Goal: Information Seeking & Learning: Find specific fact

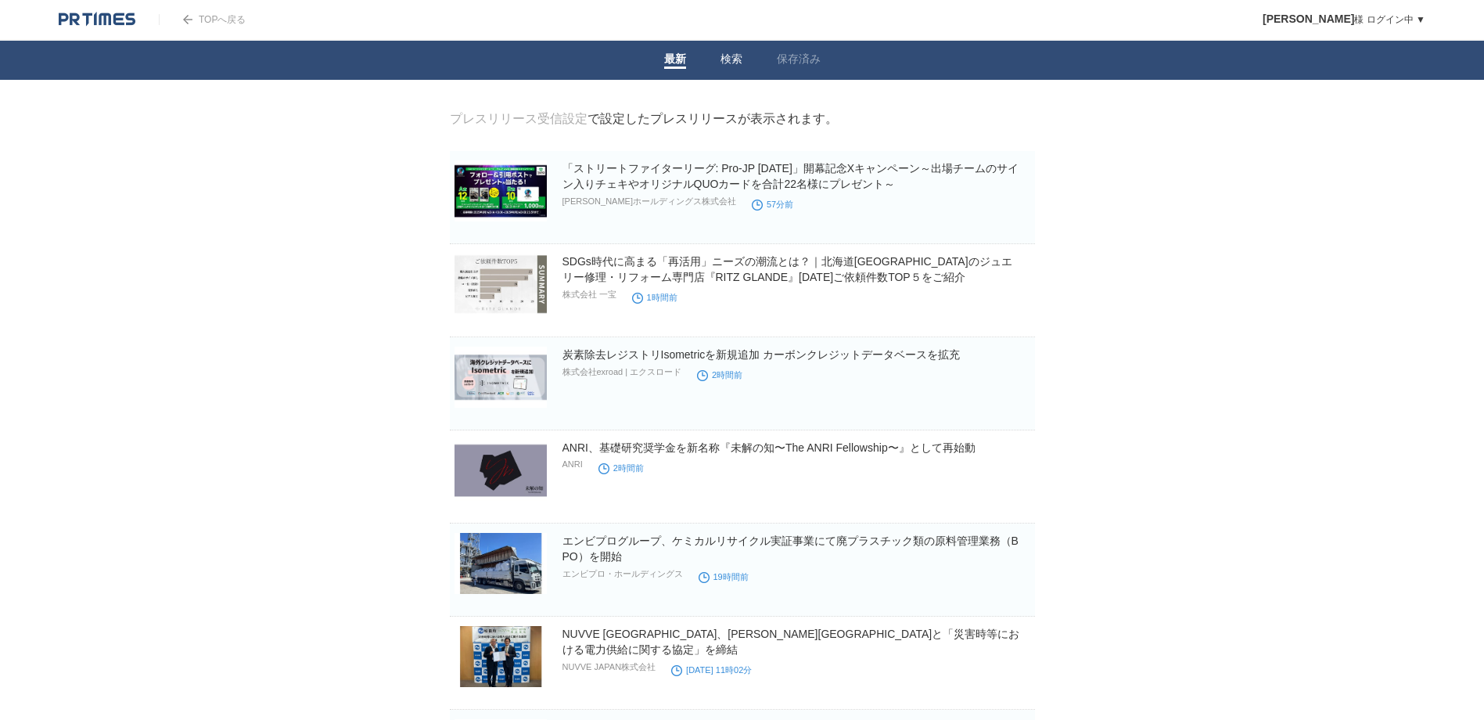
click at [725, 62] on link "検索" at bounding box center [731, 60] width 22 height 16
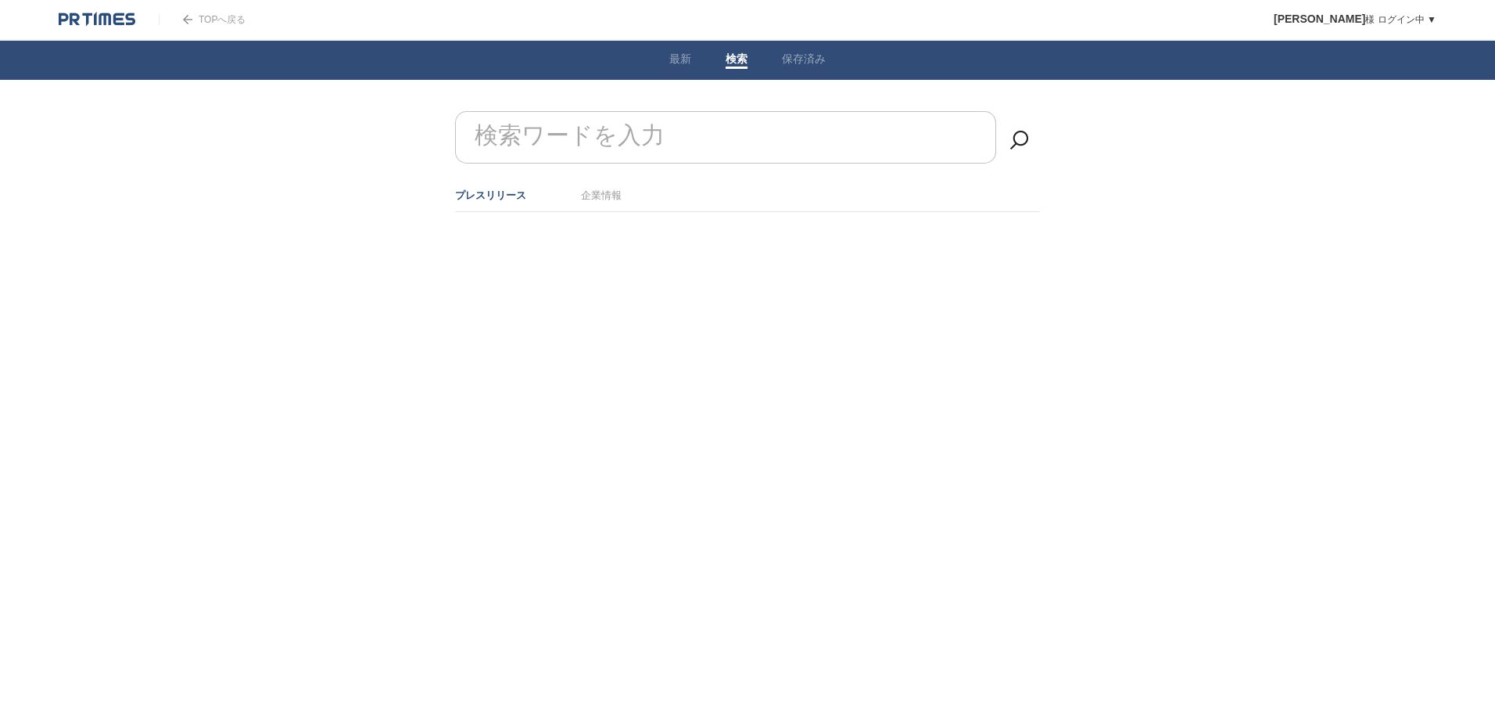
click at [927, 133] on input "検索ワードを入力" at bounding box center [725, 137] width 541 height 52
type input "出光"
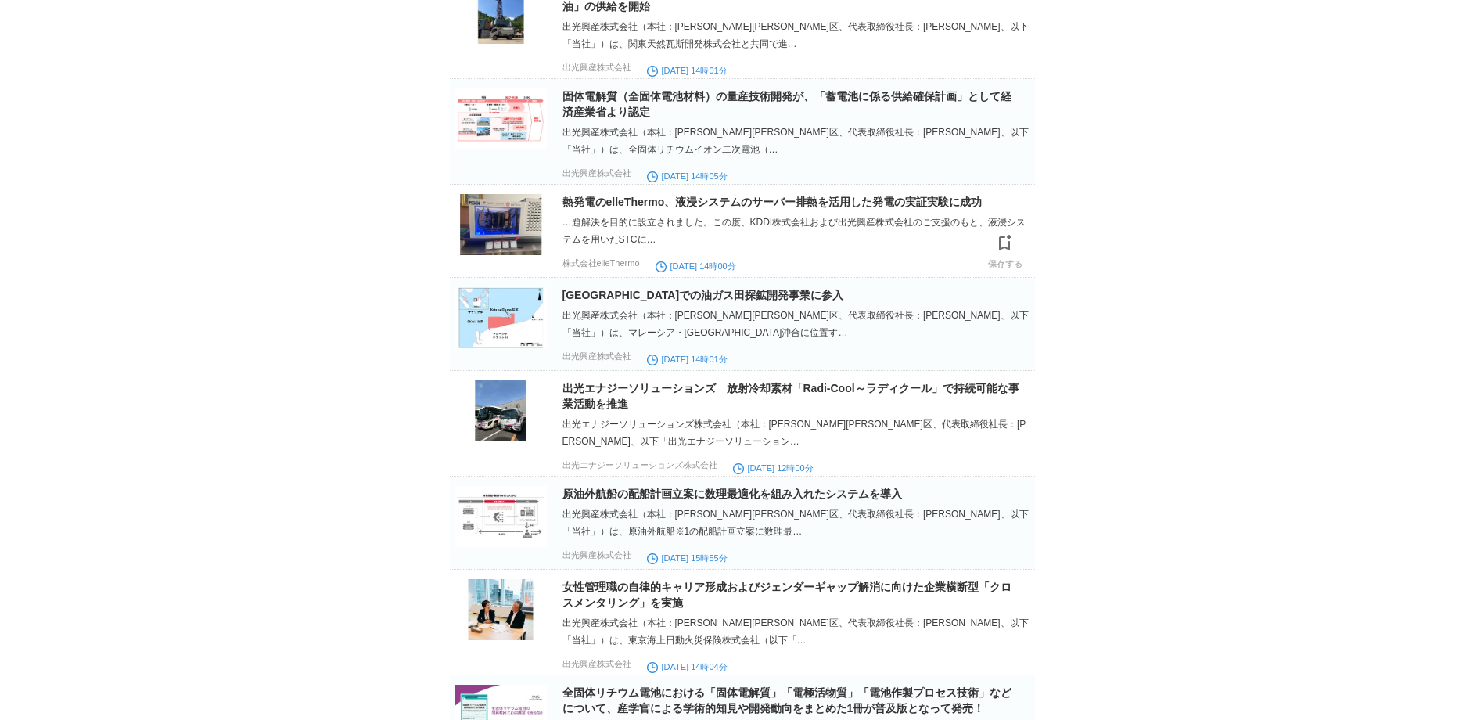
scroll to position [626, 0]
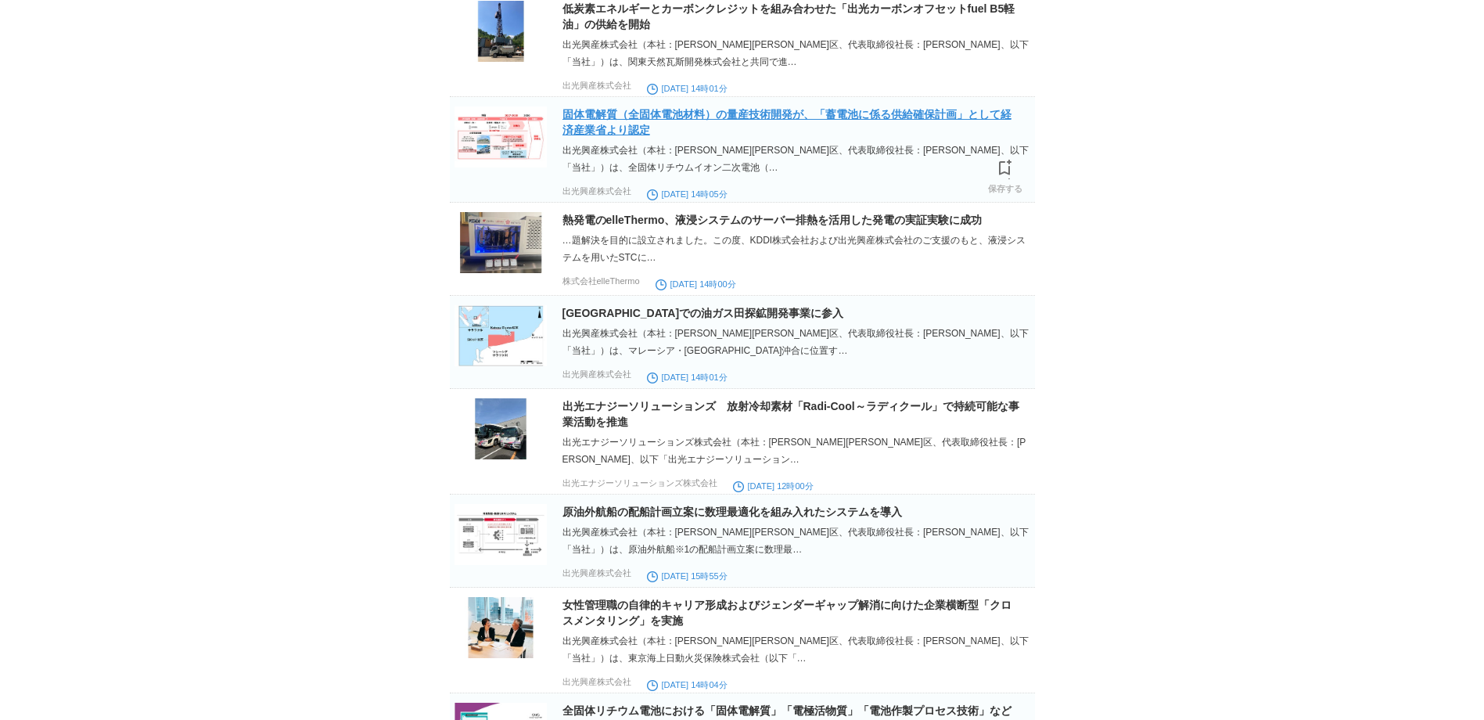
click at [914, 124] on link "固体電解質（全固体電池材料）の量産技術開発が、「蓄電池に係る供給確保計画」として経済産業省より認定" at bounding box center [786, 122] width 449 height 28
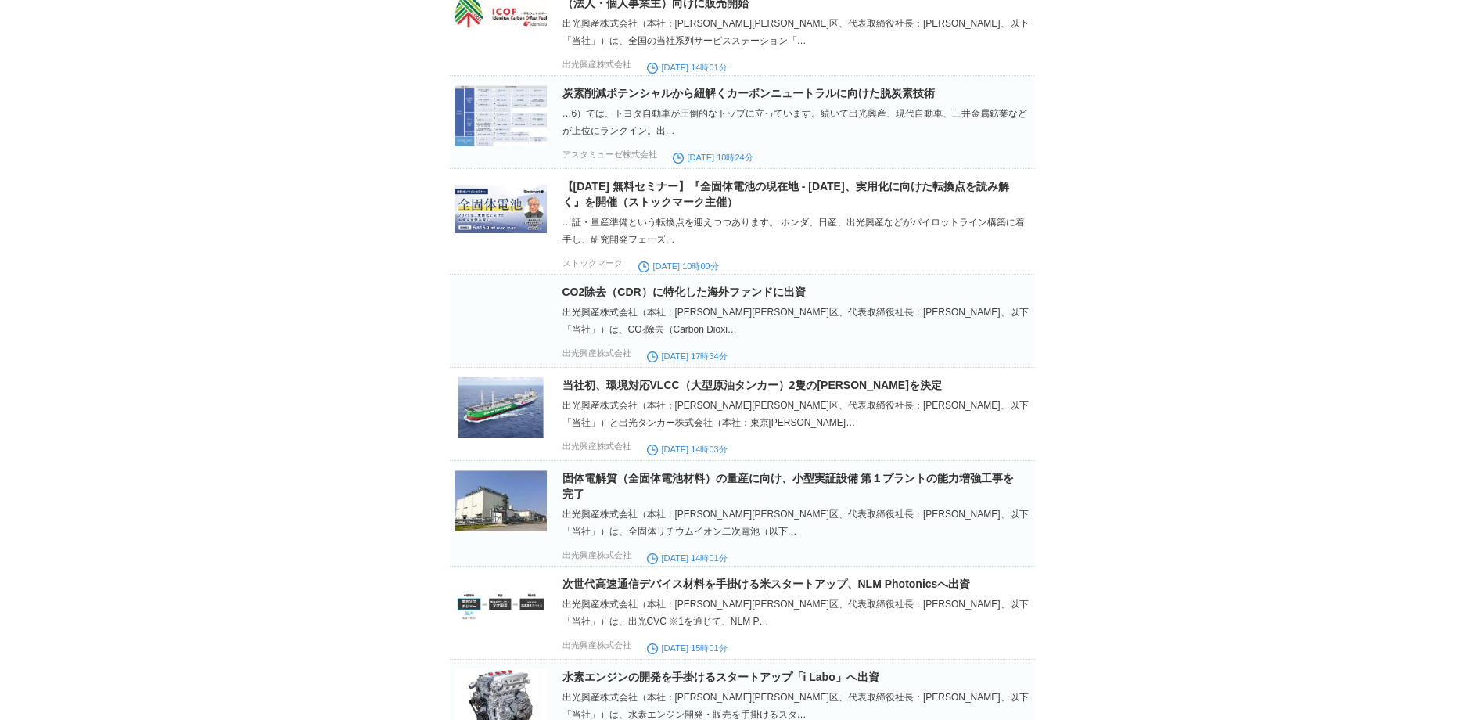
scroll to position [1877, 0]
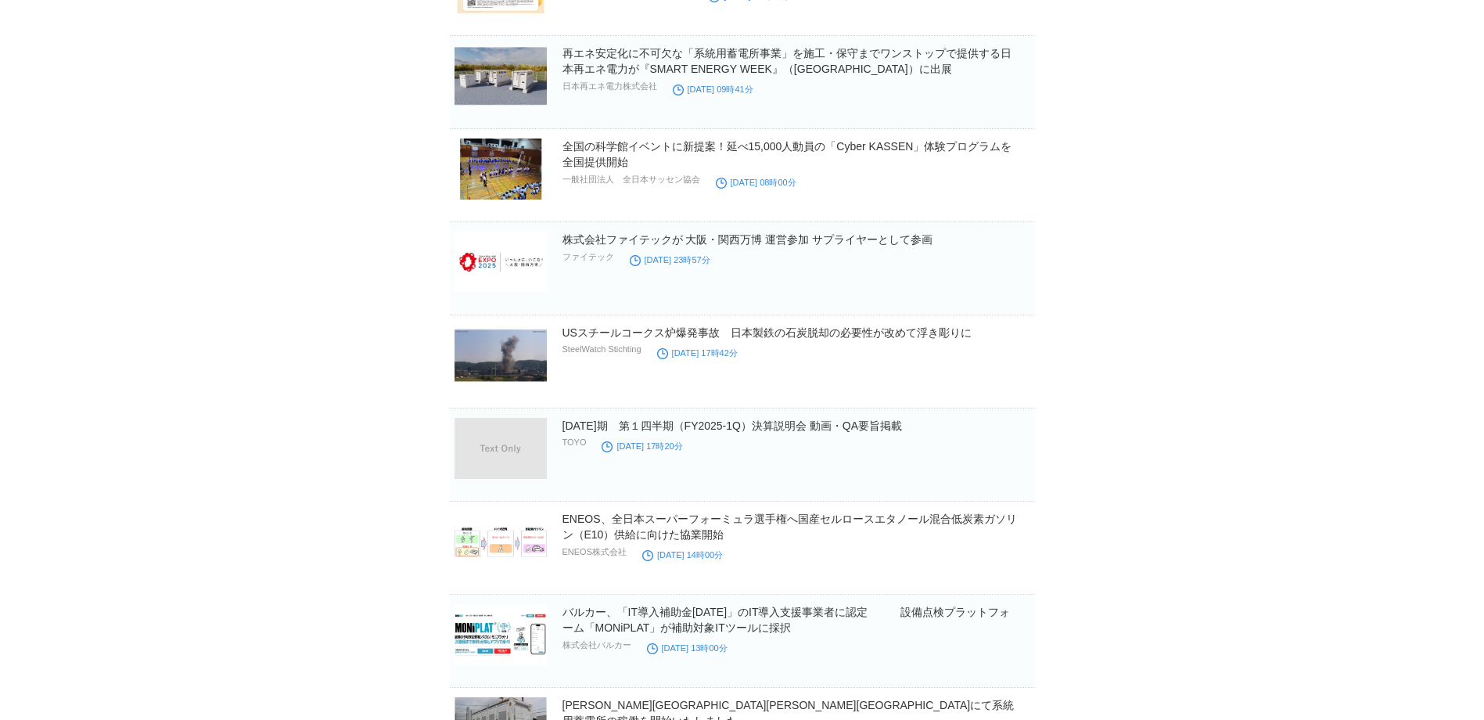
scroll to position [860, 0]
